Goal: Information Seeking & Learning: Stay updated

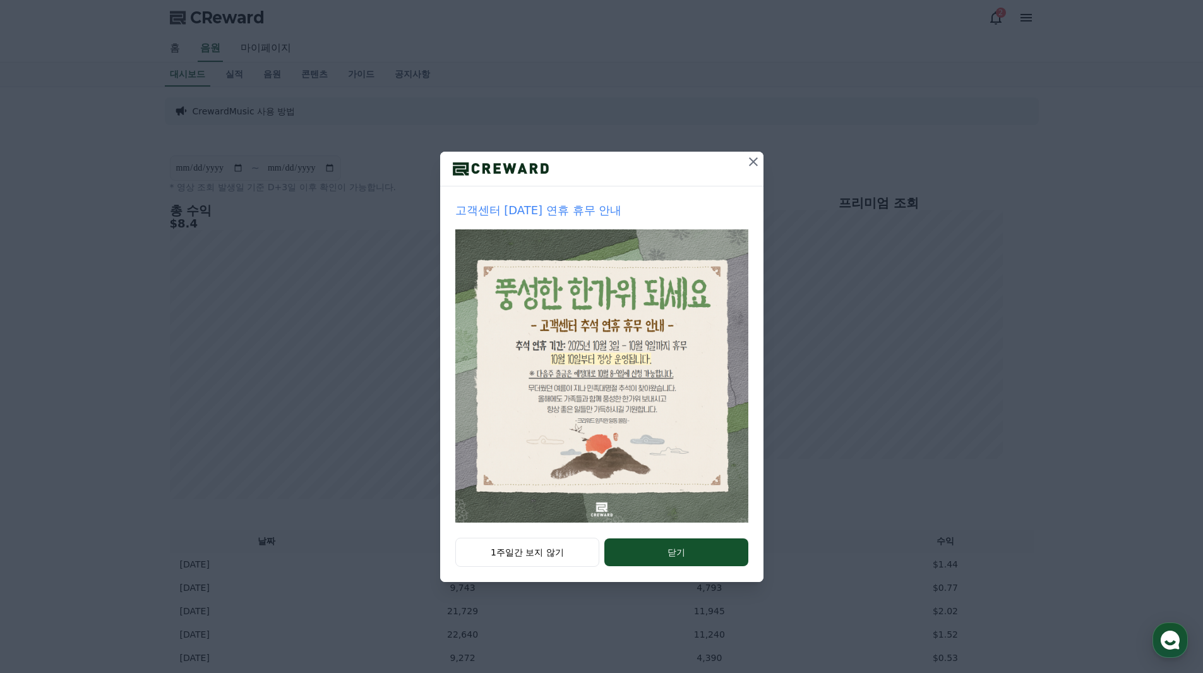
click at [744, 172] on div at bounding box center [754, 169] width 20 height 34
click at [758, 155] on icon at bounding box center [753, 161] width 15 height 15
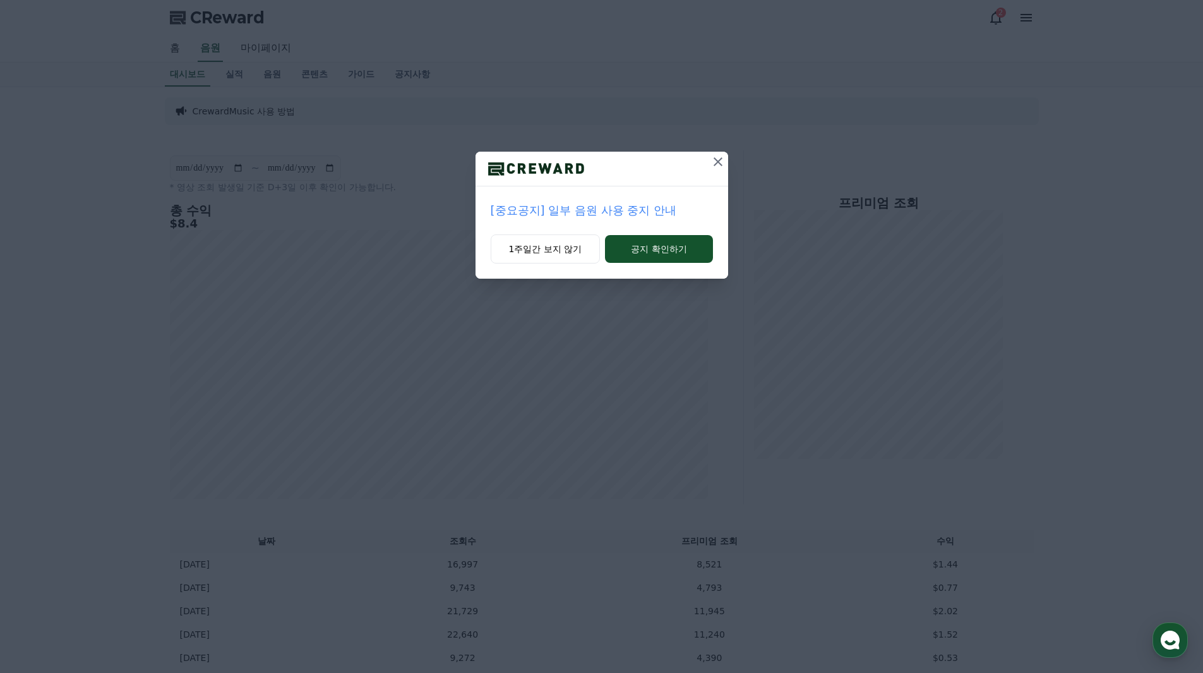
click at [716, 157] on icon at bounding box center [718, 161] width 15 height 15
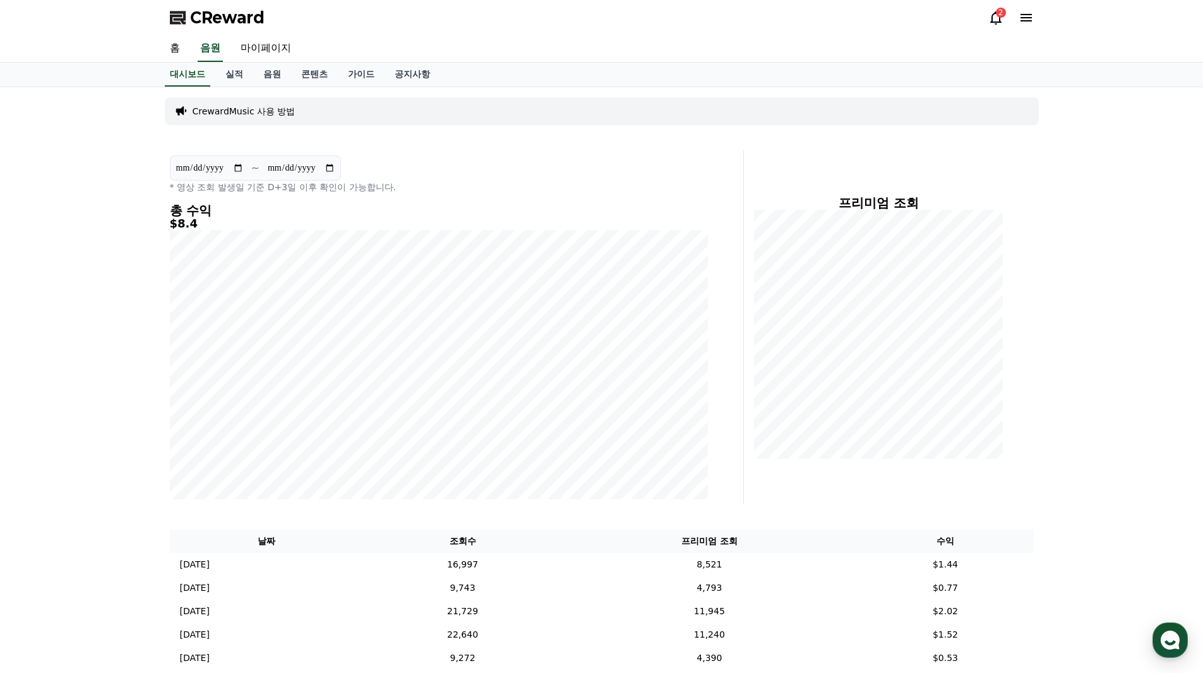
click at [997, 17] on icon at bounding box center [996, 17] width 15 height 15
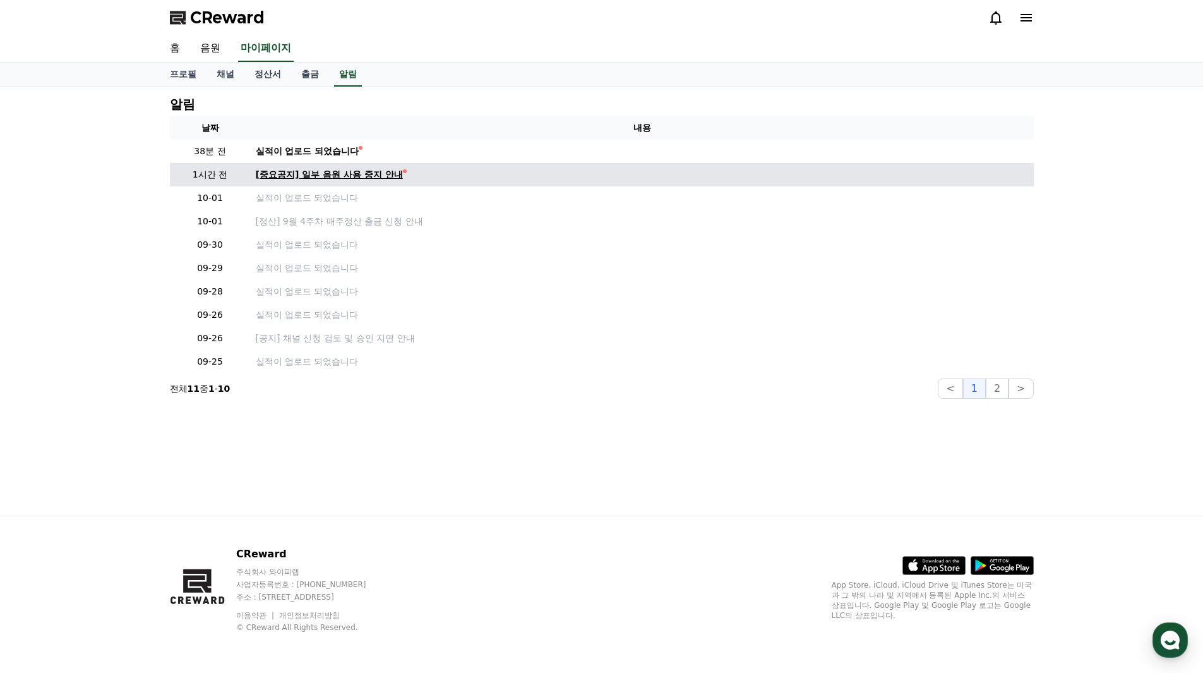
click at [319, 174] on div "[중요공지] 일부 음원 사용 중지 안내" at bounding box center [329, 174] width 147 height 13
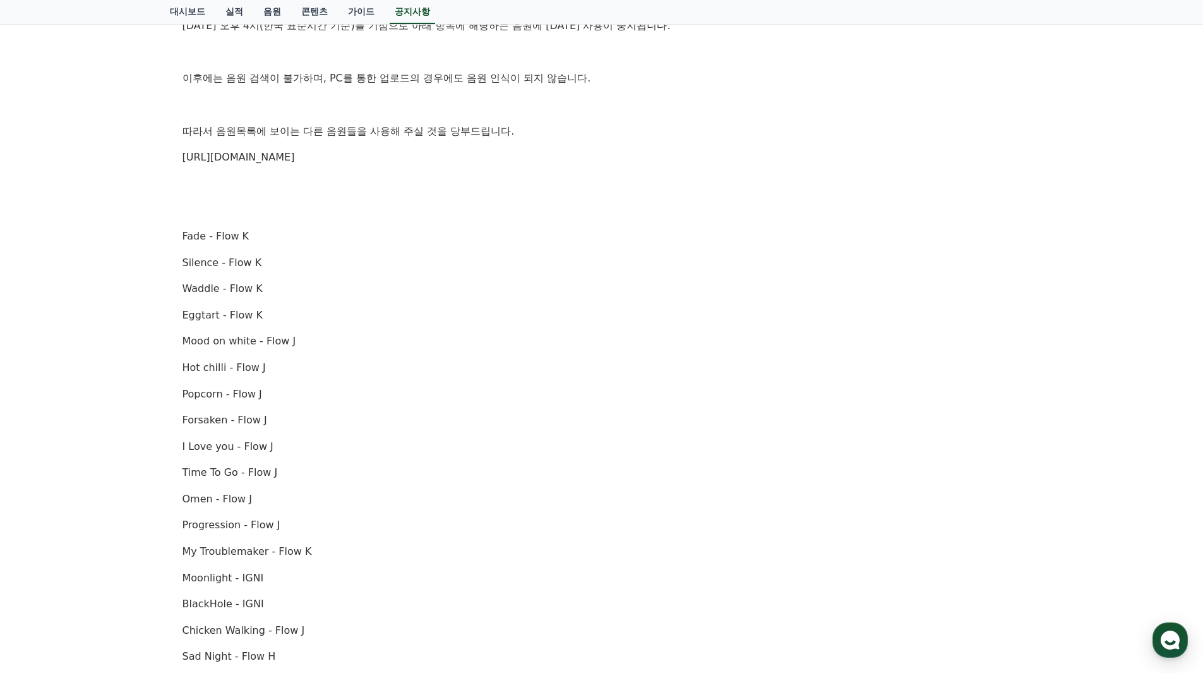
scroll to position [273, 0]
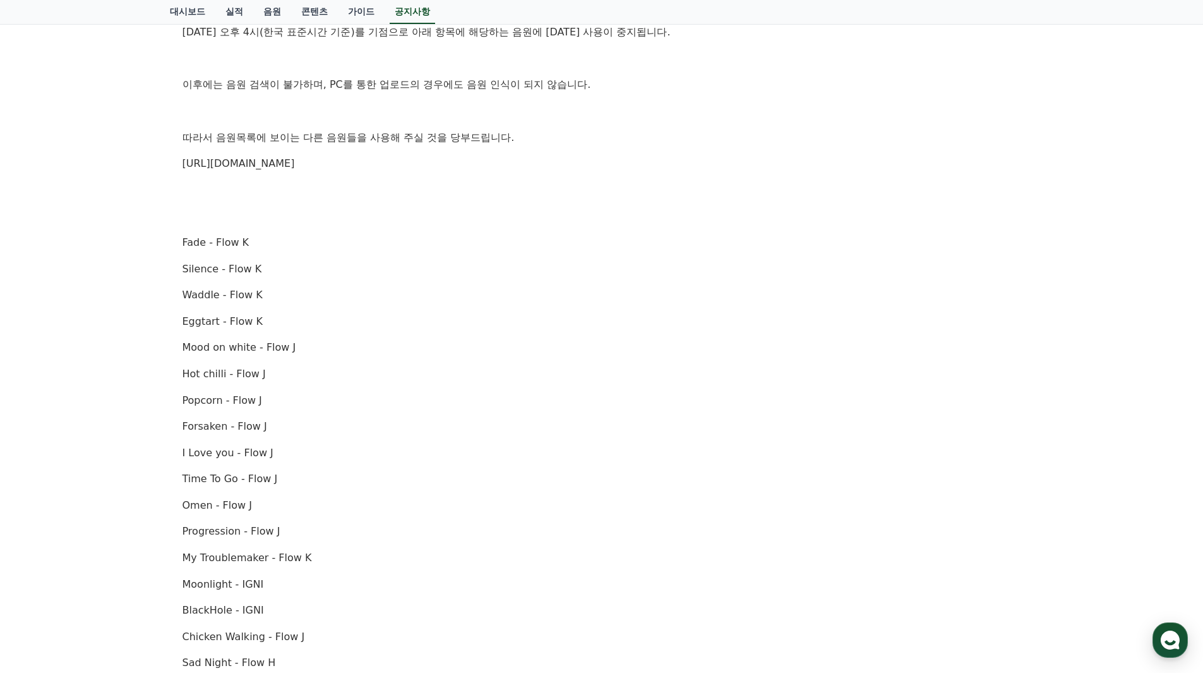
click at [282, 165] on link "https://creward.net/music/list/public" at bounding box center [239, 163] width 112 height 12
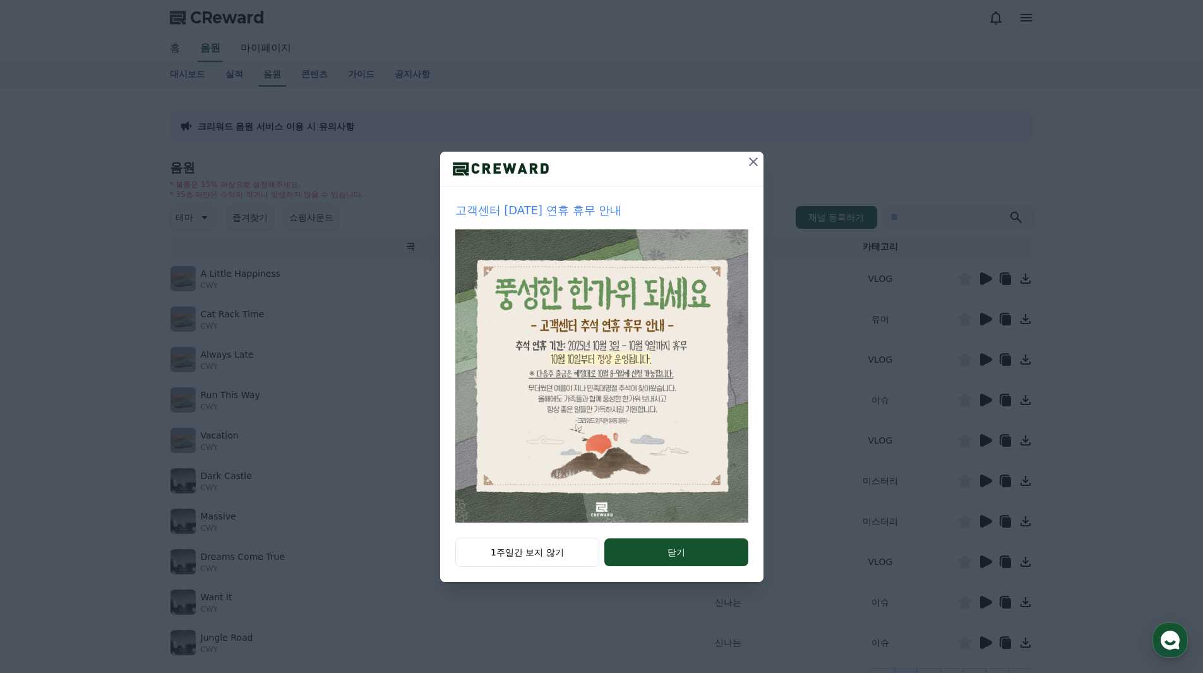
click at [759, 164] on icon at bounding box center [753, 161] width 15 height 15
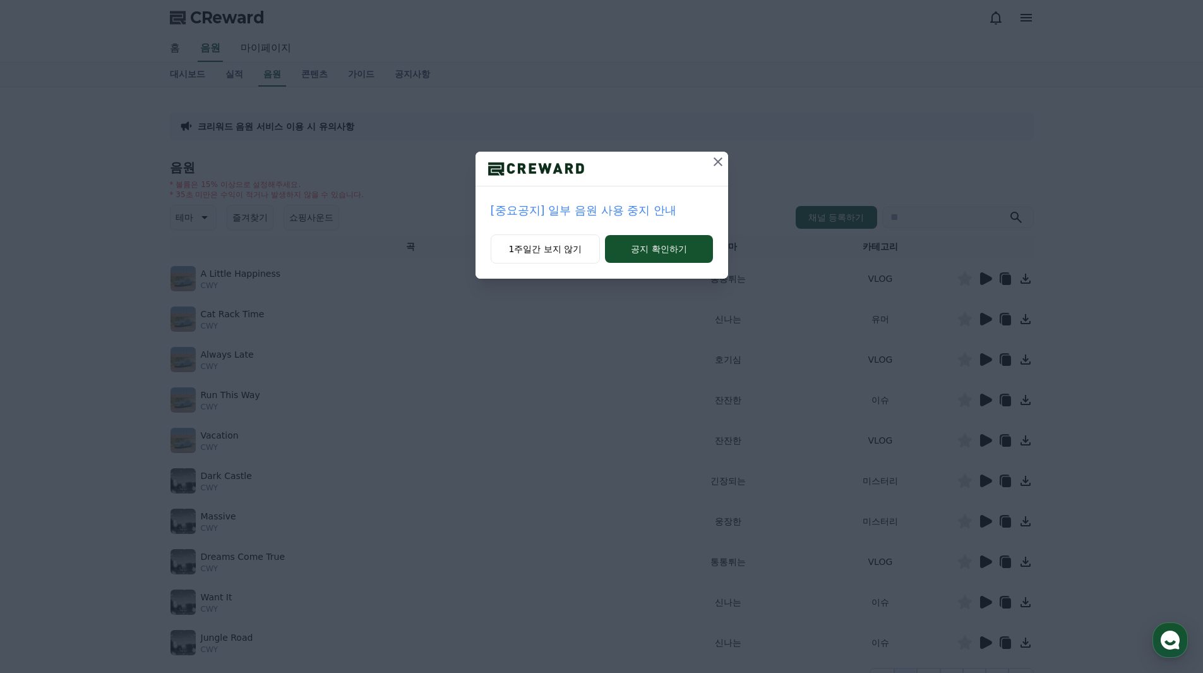
click at [715, 165] on icon at bounding box center [718, 161] width 9 height 9
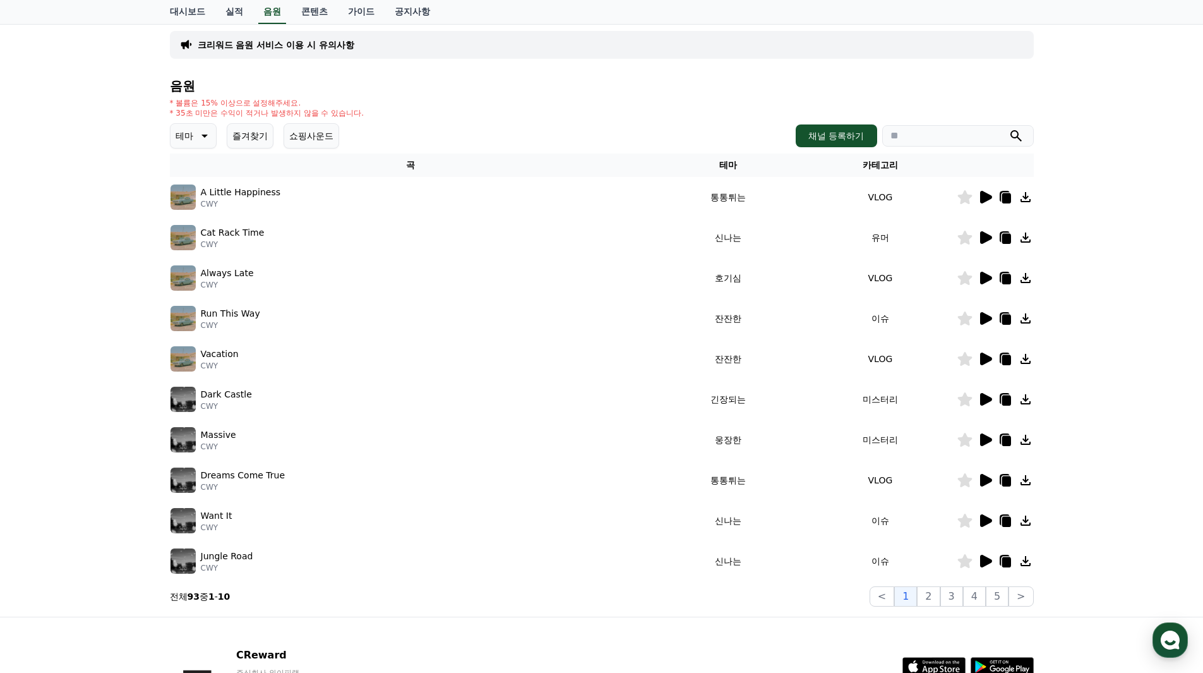
scroll to position [183, 0]
